Goal: Transaction & Acquisition: Purchase product/service

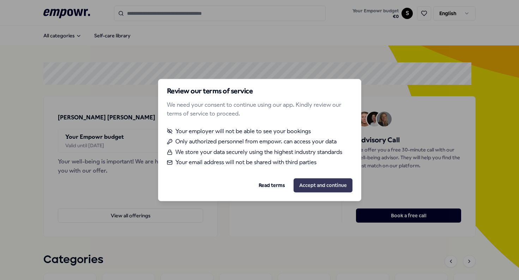
drag, startPoint x: 0, startPoint y: 0, endPoint x: 313, endPoint y: 185, distance: 363.6
click at [313, 185] on button "Accept and continue" at bounding box center [322, 185] width 59 height 14
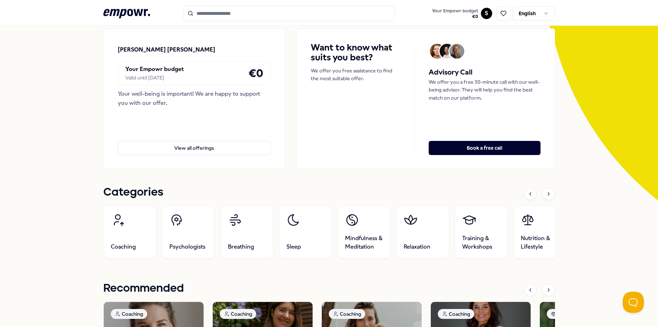
scroll to position [71, 0]
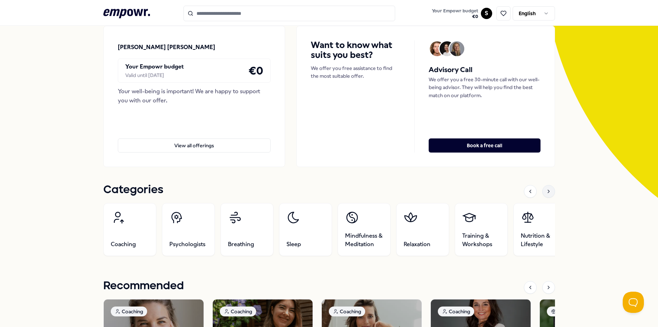
click at [519, 194] on div at bounding box center [548, 191] width 13 height 13
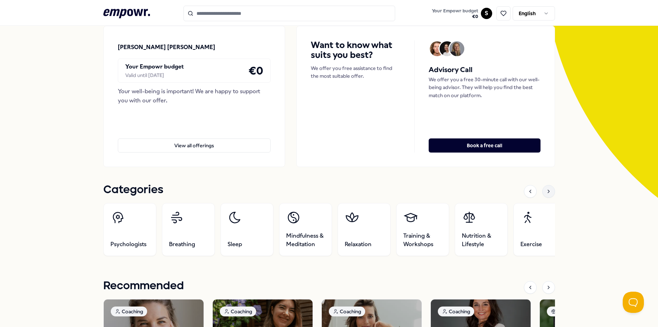
click at [519, 194] on div at bounding box center [548, 191] width 13 height 13
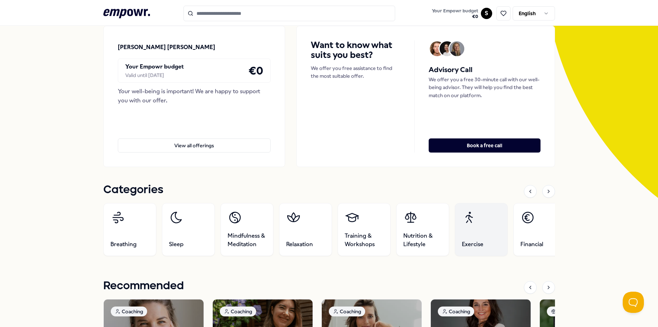
click at [474, 227] on link "Exercise" at bounding box center [480, 229] width 53 height 53
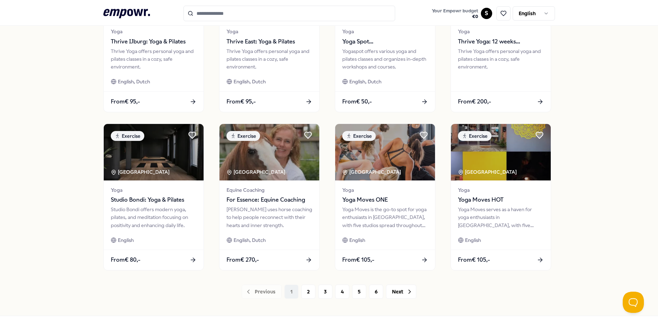
scroll to position [292, 0]
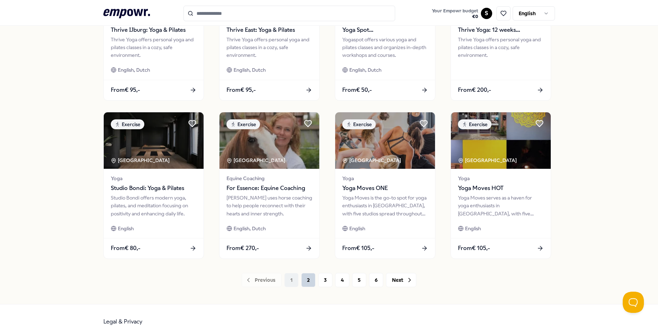
click at [307, 280] on button "2" at bounding box center [308, 280] width 14 height 14
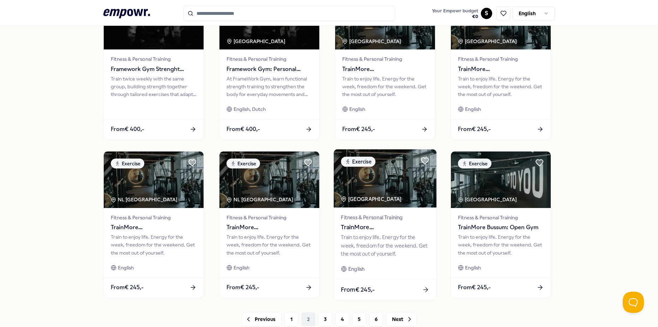
scroll to position [304, 0]
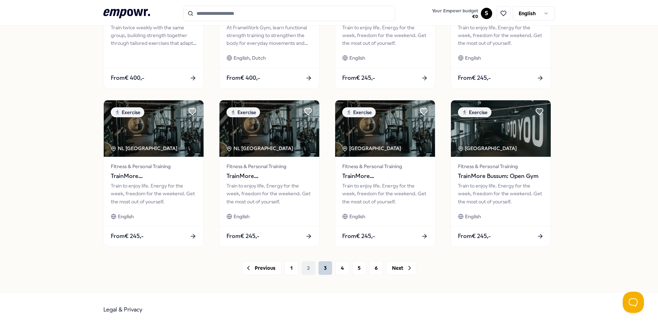
click at [323, 270] on button "3" at bounding box center [325, 268] width 14 height 14
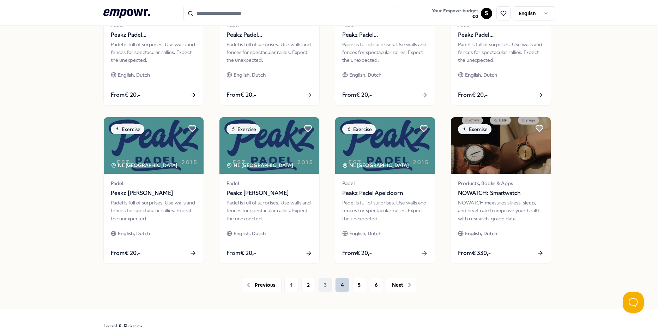
scroll to position [304, 0]
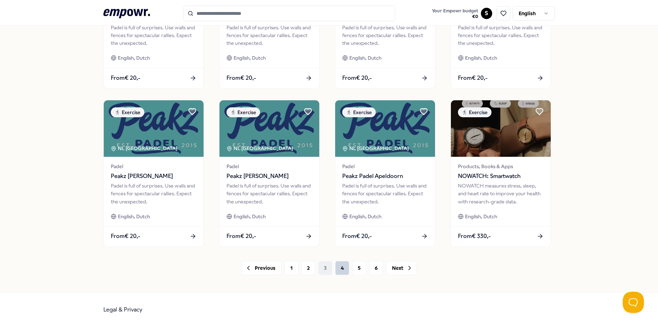
click at [338, 267] on button "4" at bounding box center [342, 268] width 14 height 14
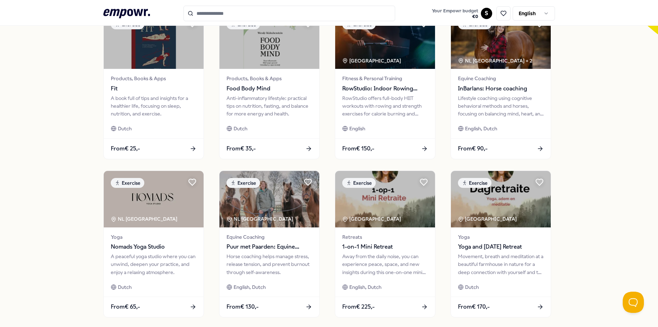
scroll to position [269, 0]
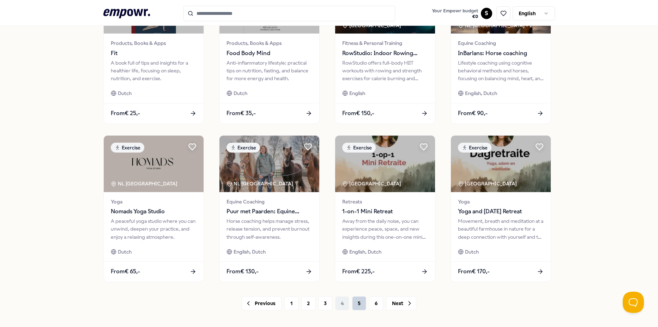
click at [356, 280] on button "5" at bounding box center [359, 303] width 14 height 14
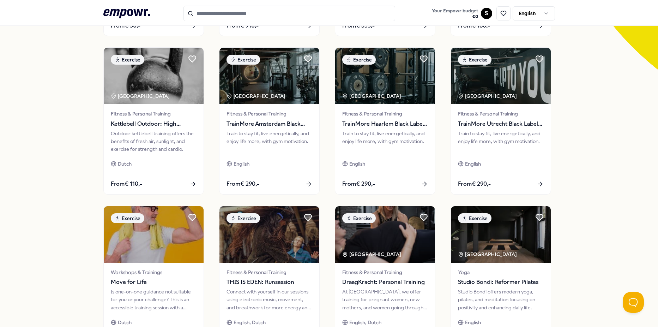
scroll to position [269, 0]
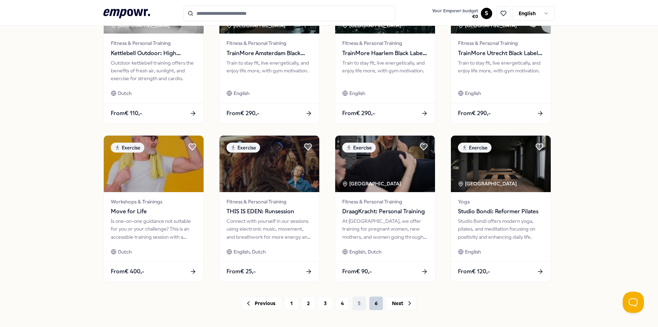
click at [377, 280] on button "6" at bounding box center [376, 303] width 14 height 14
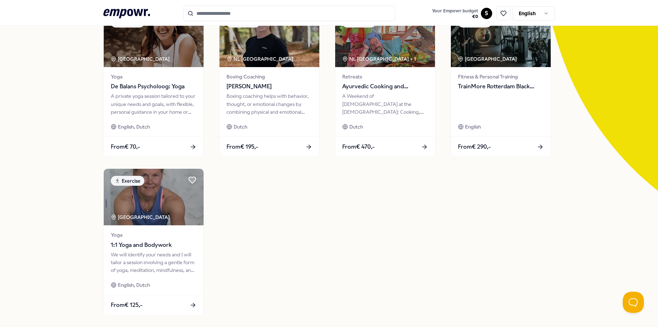
scroll to position [5, 0]
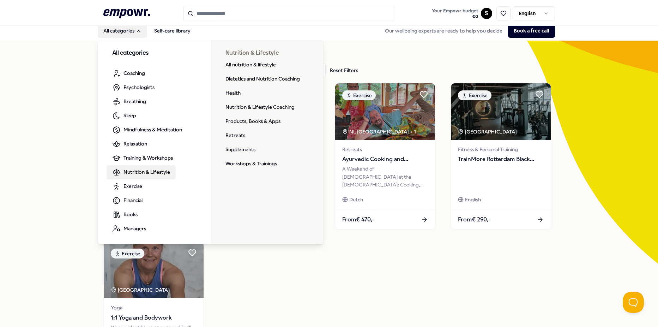
click at [153, 170] on span "Nutrition & Lifestyle" at bounding box center [146, 172] width 47 height 8
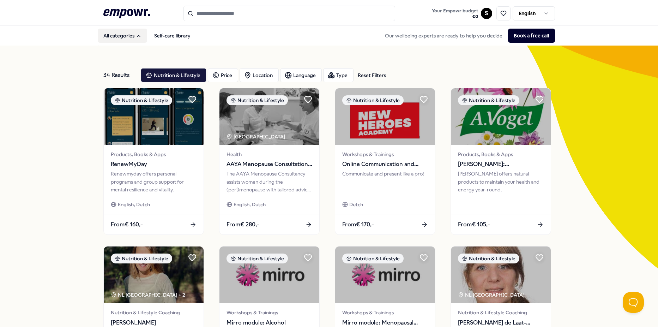
click at [109, 34] on button "All categories" at bounding box center [122, 36] width 49 height 14
click at [136, 34] on icon "Main" at bounding box center [139, 36] width 6 height 6
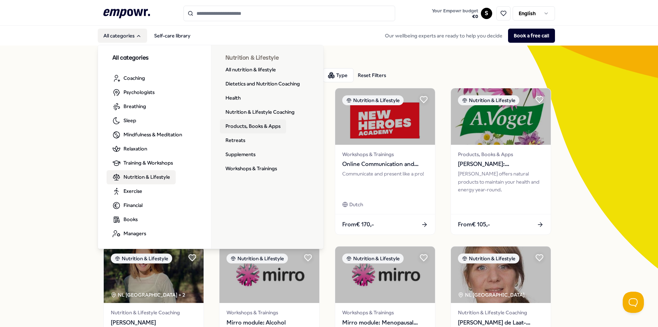
click at [258, 123] on link "Products, Books & Apps" at bounding box center [253, 126] width 66 height 14
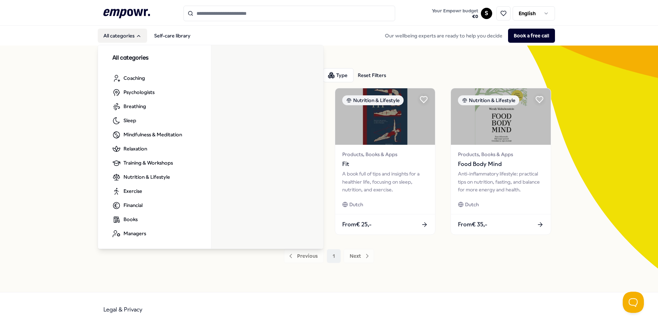
click at [117, 41] on button "All categories" at bounding box center [122, 36] width 49 height 14
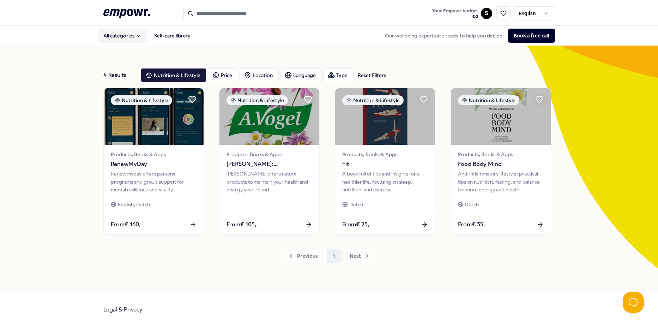
click at [123, 35] on button "All categories" at bounding box center [122, 36] width 49 height 14
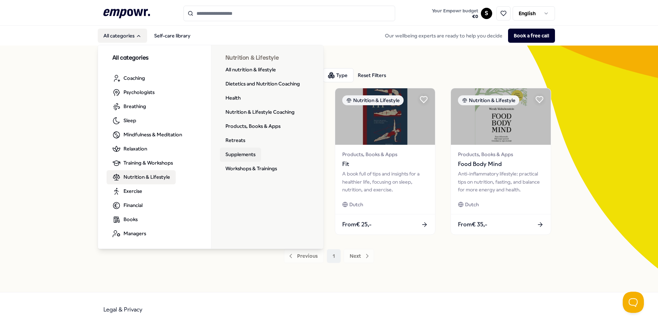
click at [241, 157] on link "Supplements" at bounding box center [240, 154] width 41 height 14
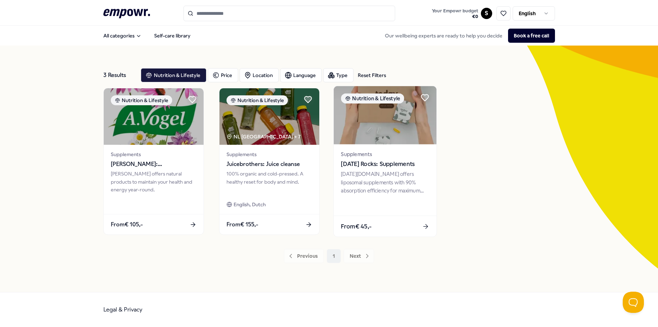
click at [356, 150] on span "Supplements" at bounding box center [385, 154] width 88 height 8
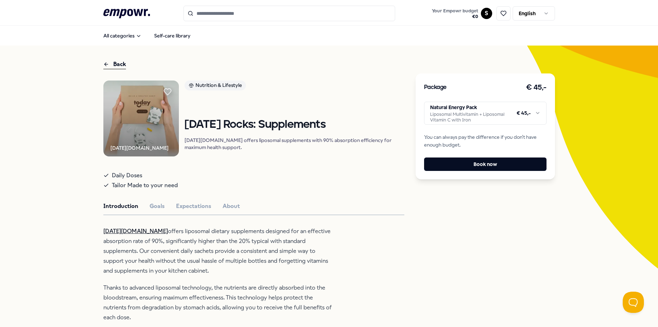
drag, startPoint x: 355, startPoint y: 172, endPoint x: 330, endPoint y: 178, distance: 25.1
click at [330, 178] on div "Daily Doses Tailor Made to your need" at bounding box center [253, 179] width 301 height 23
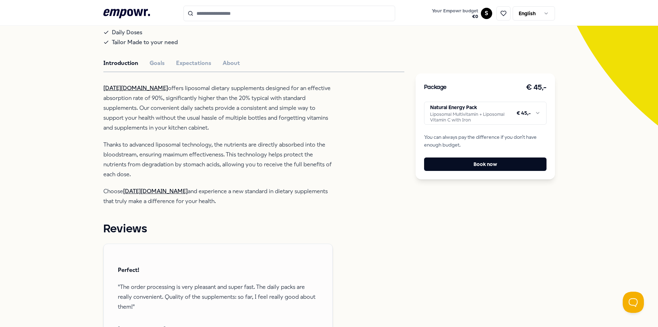
scroll to position [71, 0]
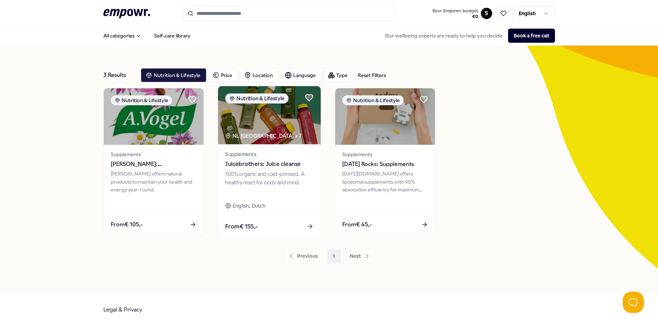
click at [281, 135] on img at bounding box center [269, 115] width 103 height 58
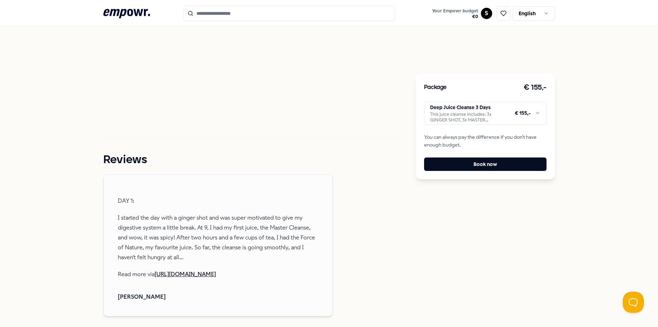
scroll to position [635, 0]
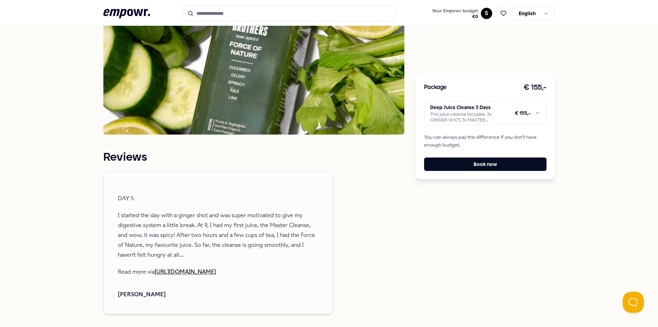
click at [176, 268] on link "[URL][DOMAIN_NAME]" at bounding box center [185, 271] width 61 height 7
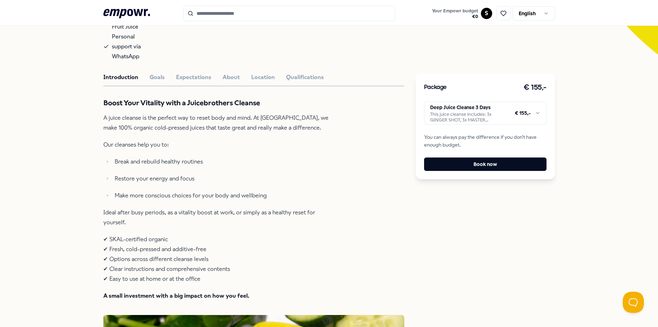
scroll to position [212, 0]
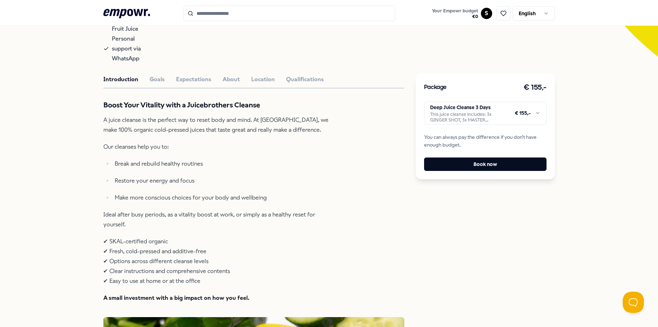
click at [519, 113] on html ".empowr-logo_svg__cls-1{fill:#03032f} Your Empowr budget € 0 S English All cate…" at bounding box center [329, 163] width 658 height 327
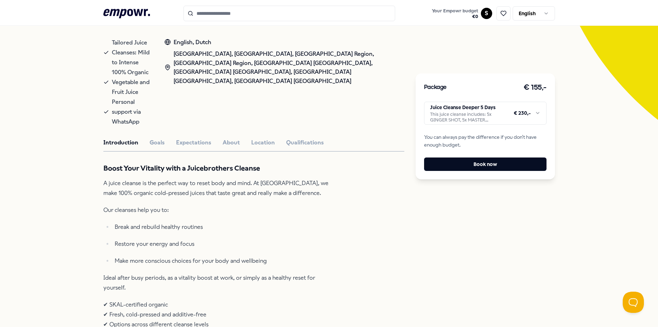
scroll to position [141, 0]
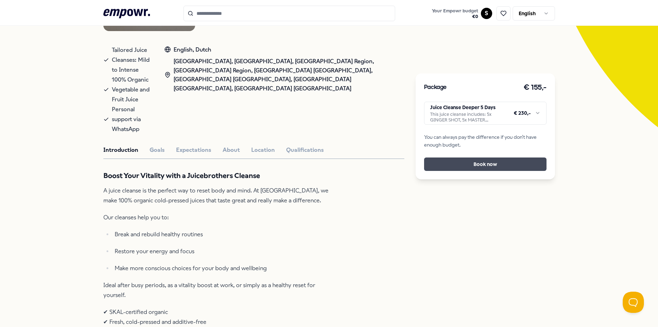
click at [508, 162] on button "Book now" at bounding box center [485, 163] width 122 height 13
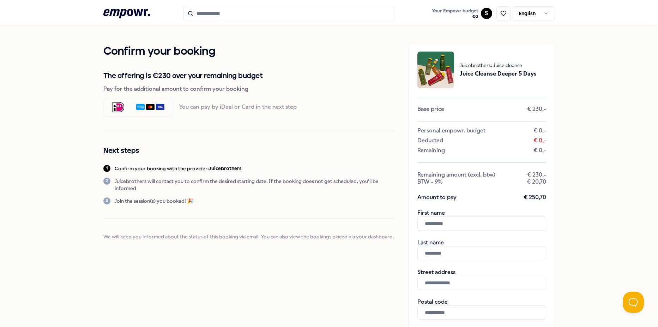
click at [117, 10] on icon at bounding box center [126, 13] width 47 height 9
